Goal: Navigation & Orientation: Find specific page/section

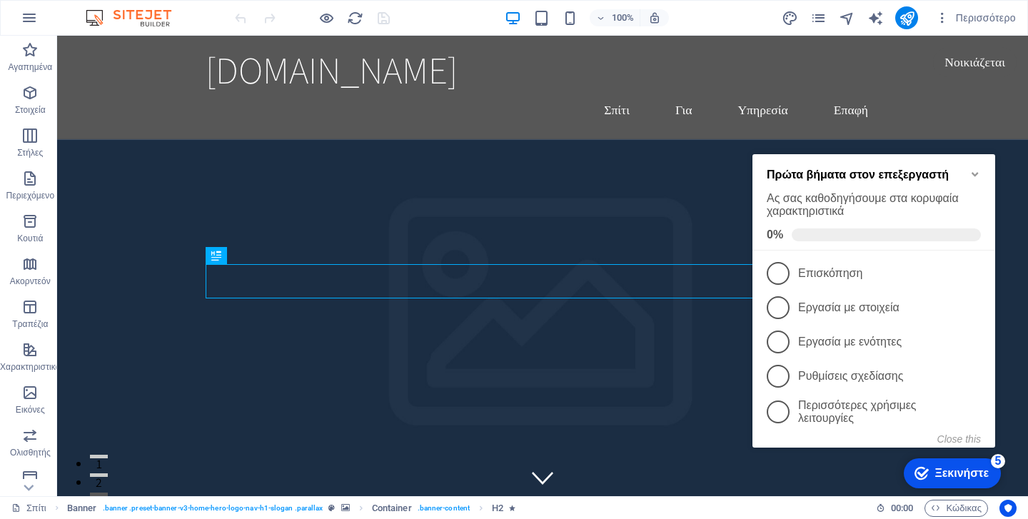
click at [977, 173] on icon "Minimize checklist" at bounding box center [974, 175] width 6 height 4
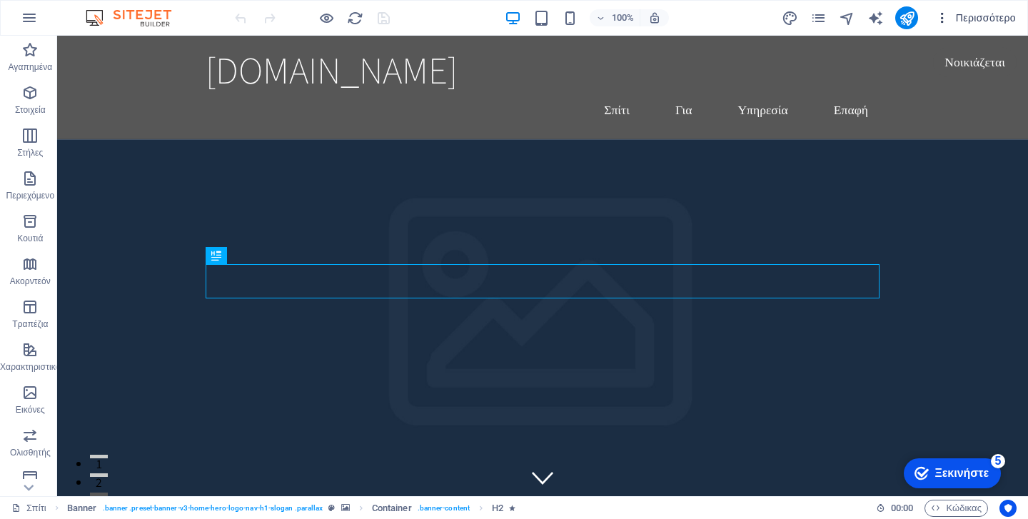
click at [986, 20] on font "Περισσότερο" at bounding box center [986, 17] width 60 height 11
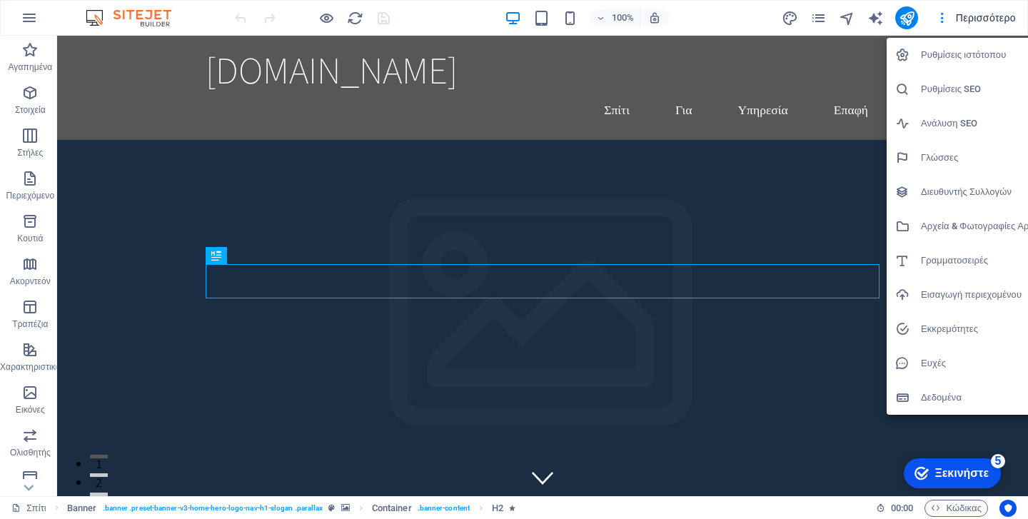
click at [964, 472] on font "Ξεκινήστε" at bounding box center [961, 473] width 54 height 12
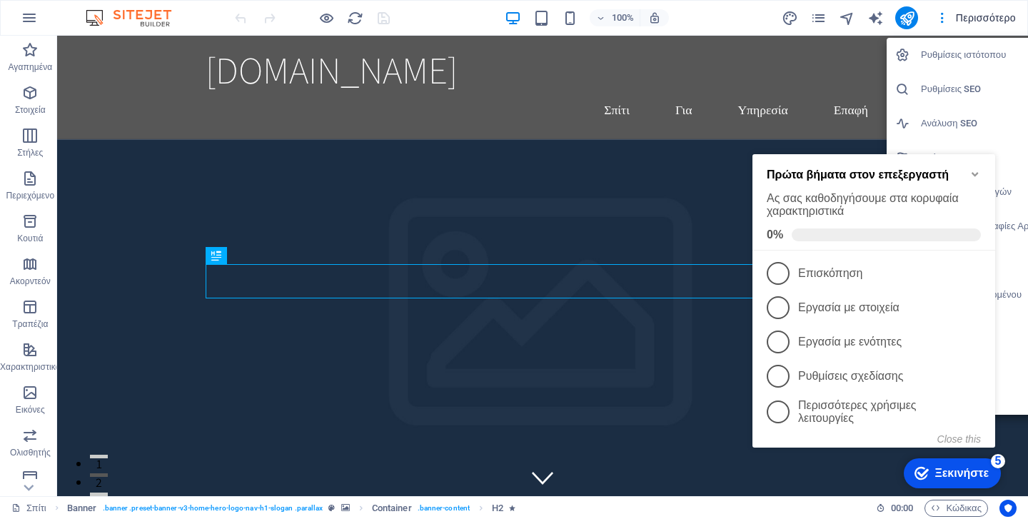
click at [327, 17] on div at bounding box center [514, 259] width 1028 height 519
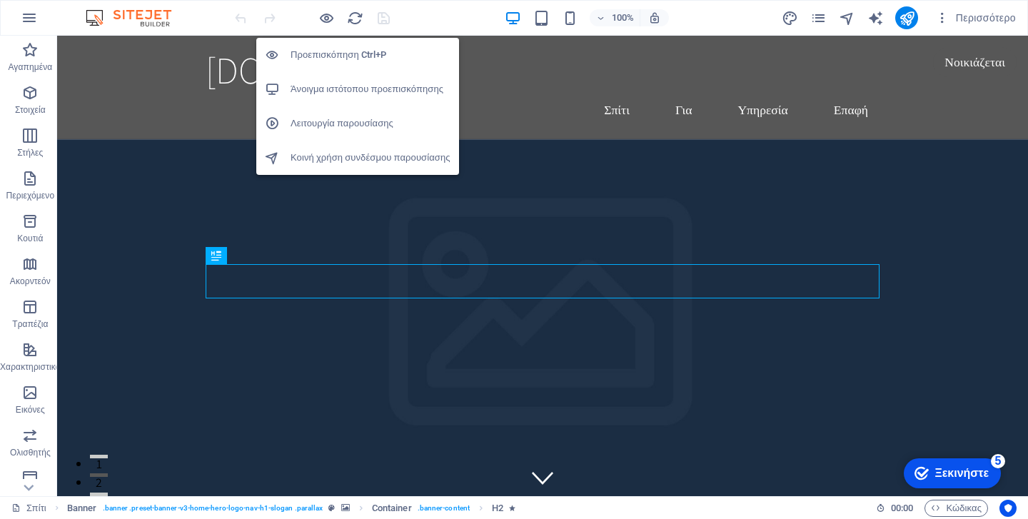
click at [327, 17] on icon "button" at bounding box center [326, 18] width 16 height 16
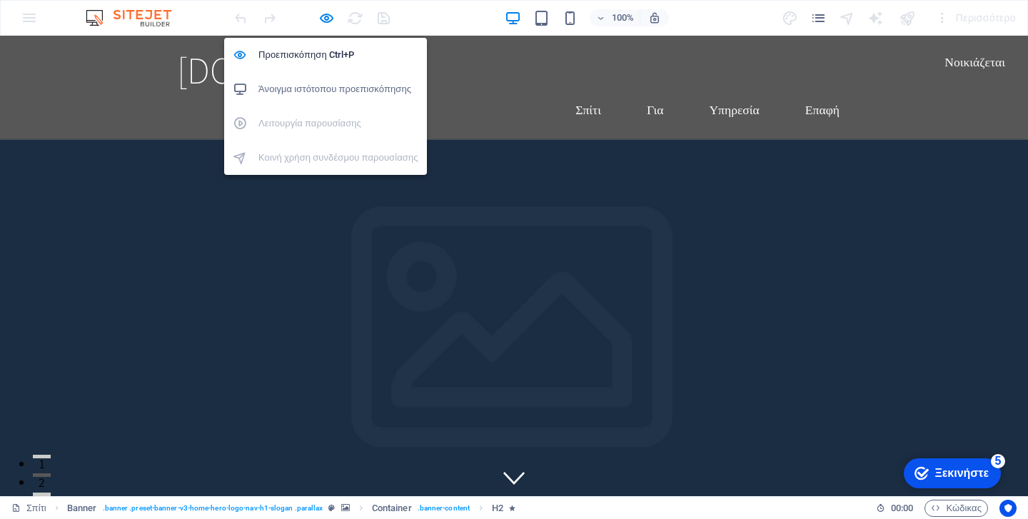
click at [333, 88] on font "Άνοιγμα ιστότοπου προεπισκόπησης" at bounding box center [334, 89] width 153 height 11
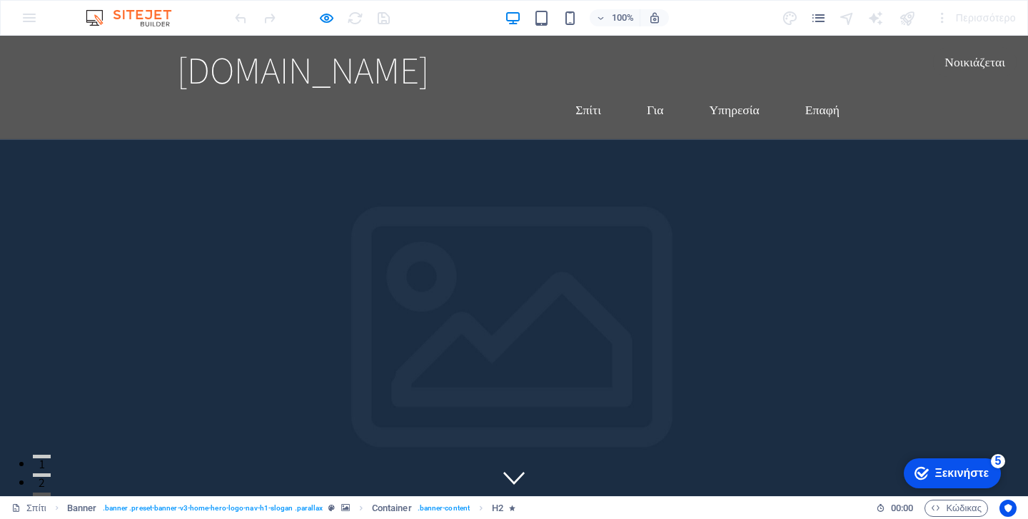
click at [597, 92] on link "Home" at bounding box center [583, 110] width 53 height 36
click at [646, 92] on link "About" at bounding box center [658, 110] width 52 height 36
